Goal: Information Seeking & Learning: Learn about a topic

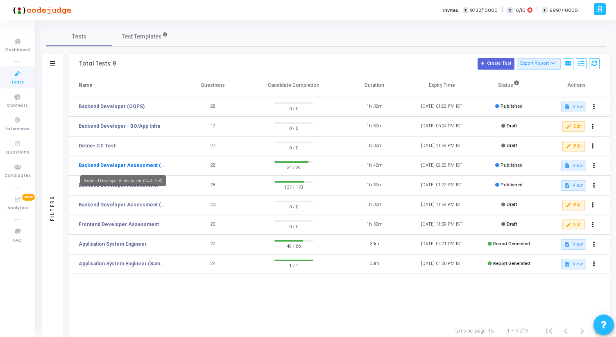
click at [134, 165] on link "Backend Developer Assessment (C# & .Net)" at bounding box center [123, 165] width 88 height 7
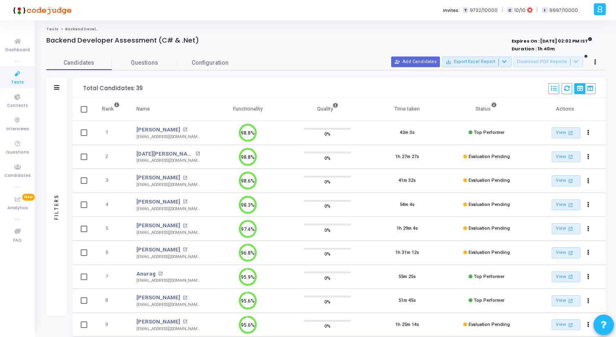
drag, startPoint x: 82, startPoint y: 89, endPoint x: 152, endPoint y: 87, distance: 69.6
click at [152, 87] on div "Total Candidates: 39 Select S No Name Questions Functionality Quality Time Take…" at bounding box center [339, 87] width 533 height 20
drag, startPoint x: 152, startPoint y: 87, endPoint x: 81, endPoint y: 86, distance: 71.3
click at [81, 86] on div "Total Candidates: 39 Select S No Name Questions Functionality Quality Time Take…" at bounding box center [339, 87] width 533 height 20
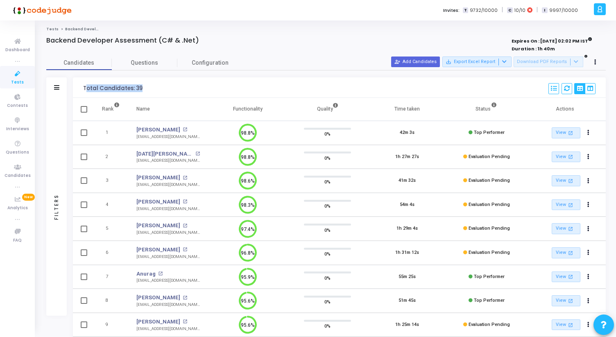
click at [81, 86] on div "Total Candidates: 39 Select S No Name Questions Functionality Quality Time Take…" at bounding box center [339, 87] width 533 height 20
drag, startPoint x: 81, startPoint y: 86, endPoint x: 147, endPoint y: 88, distance: 65.9
click at [147, 88] on div "Total Candidates: 39 Select S No Name Questions Functionality Quality Time Take…" at bounding box center [339, 87] width 533 height 20
drag, startPoint x: 147, startPoint y: 88, endPoint x: 84, endPoint y: 84, distance: 62.8
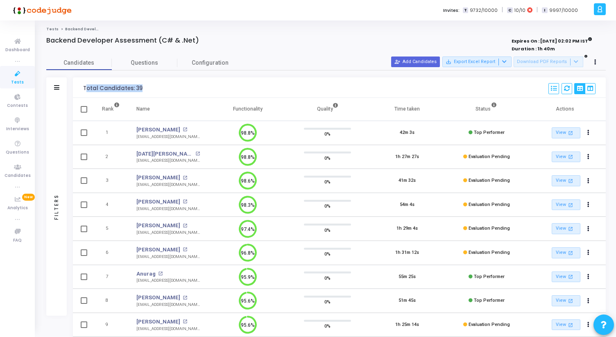
click at [84, 84] on div "Total Candidates: 39 Select S No Name Questions Functionality Quality Time Take…" at bounding box center [339, 87] width 533 height 20
click at [84, 84] on div "Total Candidates: 39" at bounding box center [112, 88] width 59 height 18
click at [281, 45] on div at bounding box center [210, 49] width 328 height 9
drag, startPoint x: 82, startPoint y: 89, endPoint x: 143, endPoint y: 87, distance: 60.6
click at [143, 88] on div "Total Candidates: 39 Select S No Name Questions Functionality Quality Time Take…" at bounding box center [339, 87] width 533 height 20
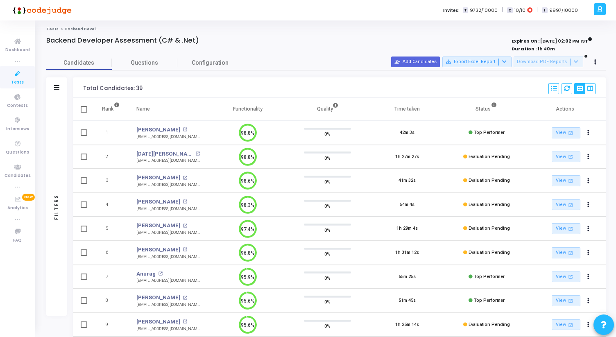
click at [143, 87] on div "Total Candidates: 39 Select S No Name Questions Functionality Quality Time Take…" at bounding box center [339, 87] width 533 height 20
drag, startPoint x: 143, startPoint y: 87, endPoint x: 77, endPoint y: 88, distance: 65.1
click at [77, 88] on div "Total Candidates: 39 Select S No Name Questions Functionality Quality Time Take…" at bounding box center [339, 87] width 533 height 20
drag, startPoint x: 77, startPoint y: 88, endPoint x: 161, endPoint y: 88, distance: 84.0
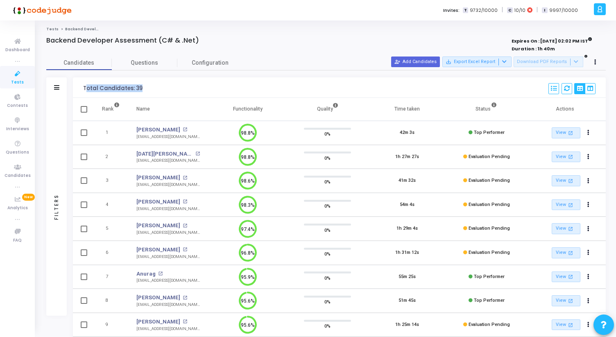
click at [161, 88] on div "Total Candidates: 39 Select S No Name Questions Functionality Quality Time Take…" at bounding box center [339, 87] width 533 height 20
drag, startPoint x: 161, startPoint y: 88, endPoint x: 152, endPoint y: 89, distance: 9.9
click at [152, 89] on div "Total Candidates: 39 Select S No Name Questions Functionality Quality Time Take…" at bounding box center [339, 87] width 533 height 20
click at [77, 88] on div "Total Candidates: 39 Select S No Name Questions Functionality Quality Time Take…" at bounding box center [339, 87] width 533 height 20
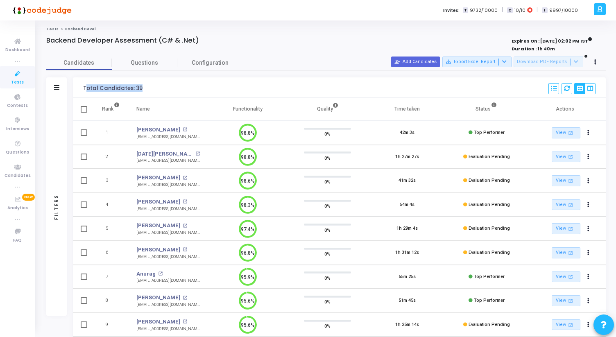
drag, startPoint x: 77, startPoint y: 88, endPoint x: 158, endPoint y: 87, distance: 80.3
click at [158, 87] on div "Total Candidates: 39 Select S No Name Questions Functionality Quality Time Take…" at bounding box center [339, 87] width 533 height 20
drag, startPoint x: 158, startPoint y: 87, endPoint x: 80, endPoint y: 88, distance: 77.4
click at [80, 88] on div "Total Candidates: 39 Select S No Name Questions Functionality Quality Time Take…" at bounding box center [339, 87] width 533 height 20
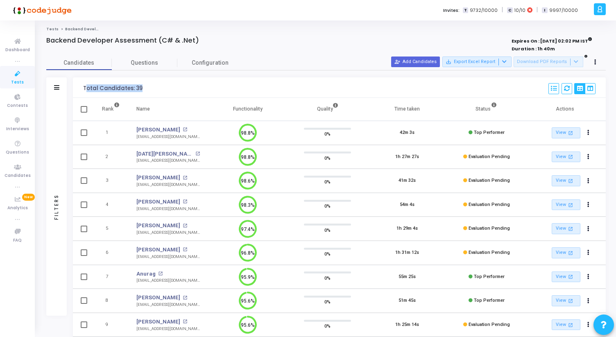
click at [80, 88] on div "Total Candidates: 39 Select S No Name Questions Functionality Quality Time Take…" at bounding box center [339, 87] width 533 height 20
drag, startPoint x: 80, startPoint y: 88, endPoint x: 153, endPoint y: 87, distance: 72.5
click at [153, 87] on div "Total Candidates: 39 Select S No Name Questions Functionality Quality Time Take…" at bounding box center [339, 87] width 533 height 20
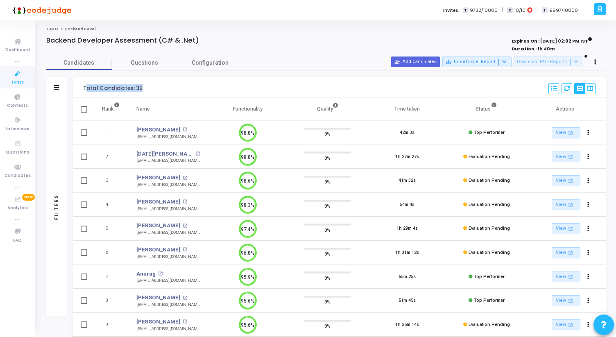
drag, startPoint x: 153, startPoint y: 87, endPoint x: 85, endPoint y: 88, distance: 68.4
click at [85, 88] on div "Total Candidates: 39 Select S No Name Questions Functionality Quality Time Take…" at bounding box center [339, 87] width 533 height 20
click at [85, 88] on div "Total Candidates: 39" at bounding box center [112, 88] width 59 height 7
drag, startPoint x: 81, startPoint y: 88, endPoint x: 152, endPoint y: 87, distance: 71.7
click at [152, 86] on div "Total Candidates: 39 Select S No Name Questions Functionality Quality Time Take…" at bounding box center [339, 87] width 533 height 20
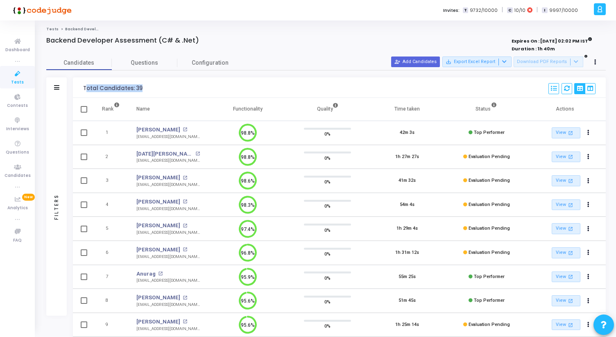
click at [152, 87] on div "Total Candidates: 39 Select S No Name Questions Functionality Quality Time Take…" at bounding box center [339, 87] width 533 height 20
click at [18, 75] on icon at bounding box center [17, 74] width 17 height 10
